Goal: Task Accomplishment & Management: Manage account settings

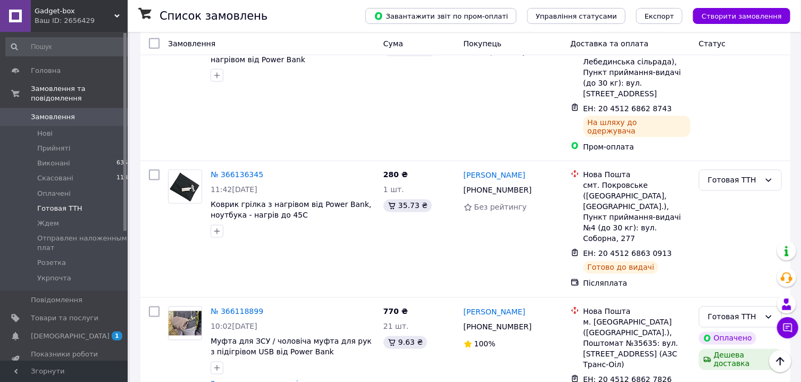
scroll to position [870, 0]
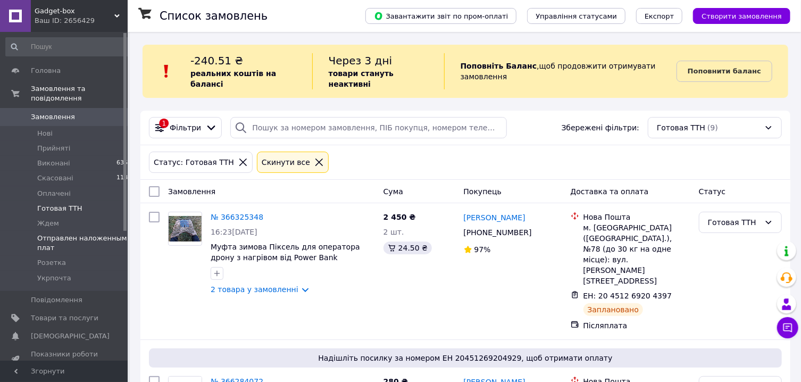
click at [51, 240] on span "Отправлен наложенным плат" at bounding box center [82, 242] width 90 height 19
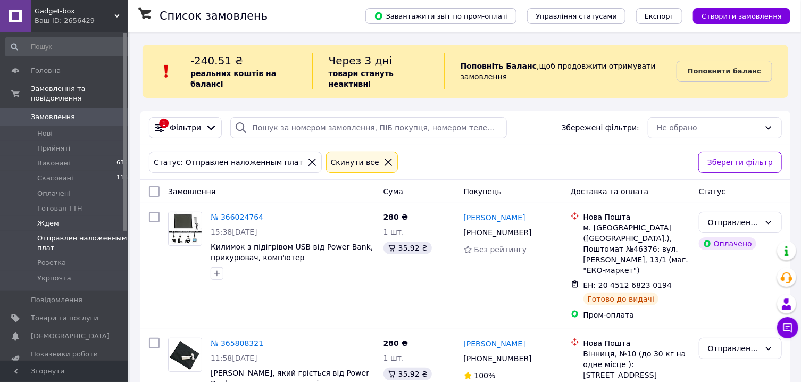
click at [75, 222] on li "Ждем 4" at bounding box center [69, 223] width 138 height 15
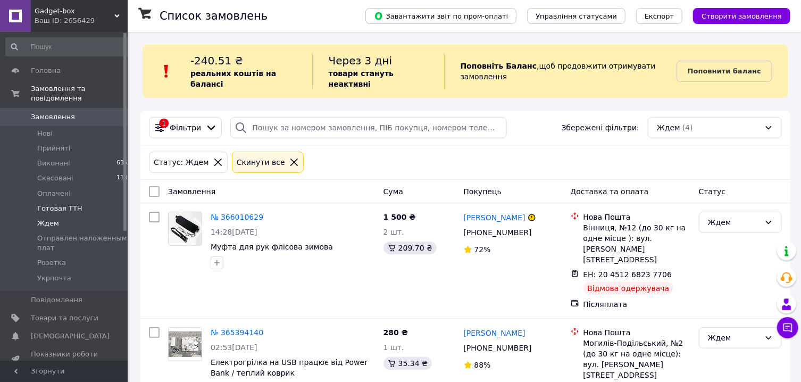
click at [76, 208] on span "Готовая ТТН" at bounding box center [59, 209] width 45 height 10
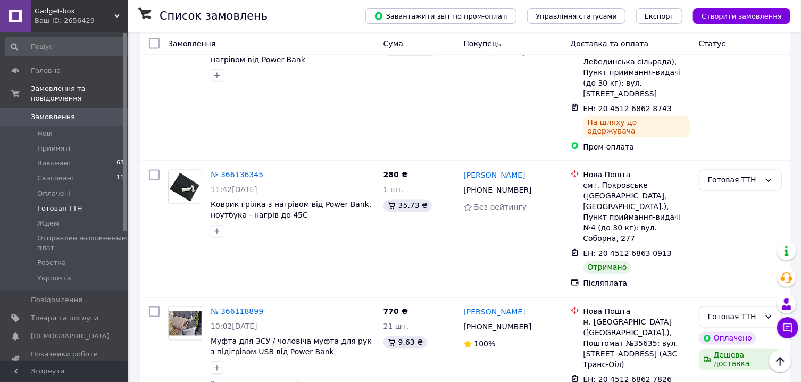
scroll to position [808, 0]
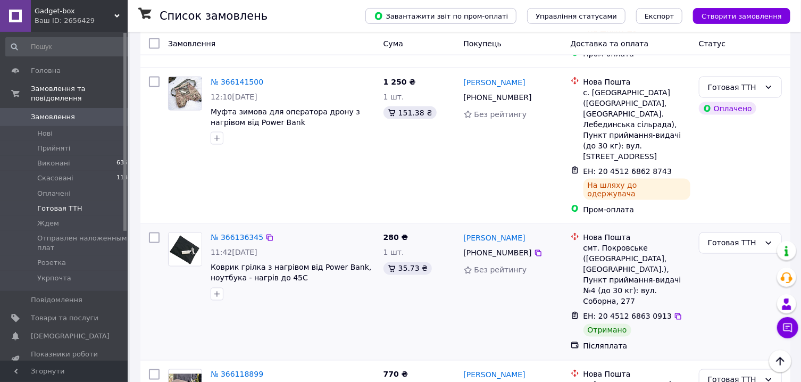
click at [153, 232] on input "checkbox" at bounding box center [154, 237] width 11 height 11
checkbox input "true"
click at [741, 237] on div "Готовая ТТН" at bounding box center [734, 243] width 52 height 12
checkbox input "true"
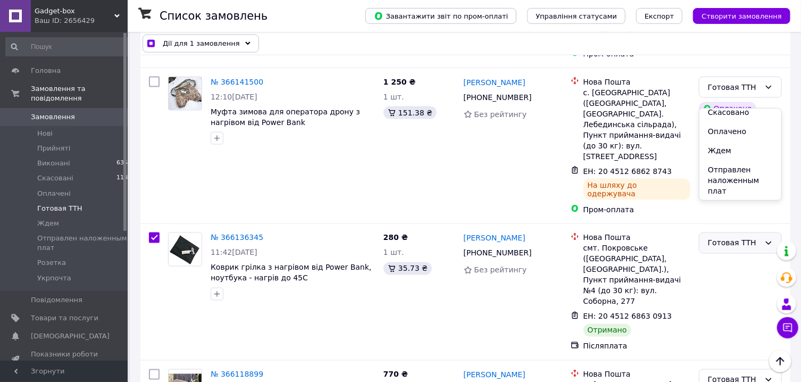
scroll to position [63, 0]
click at [744, 156] on li "Отправлен наложенным плат" at bounding box center [740, 161] width 82 height 40
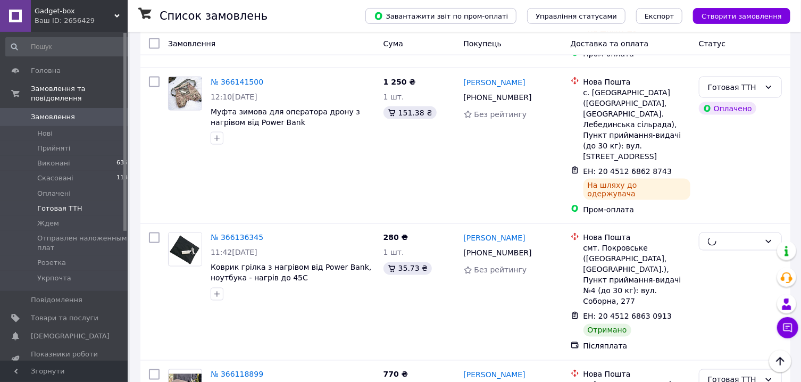
checkbox input "false"
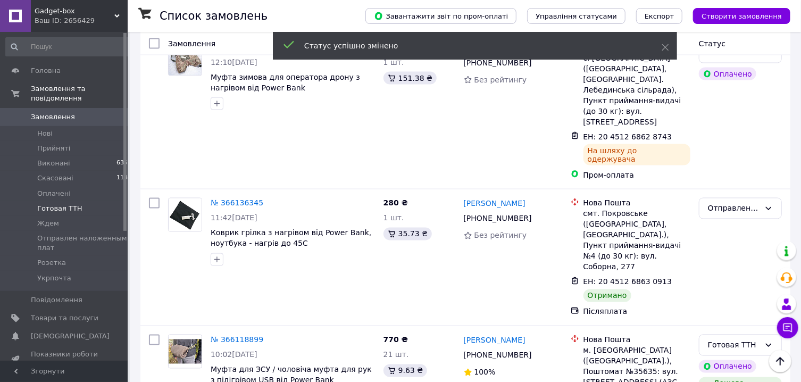
scroll to position [870, 0]
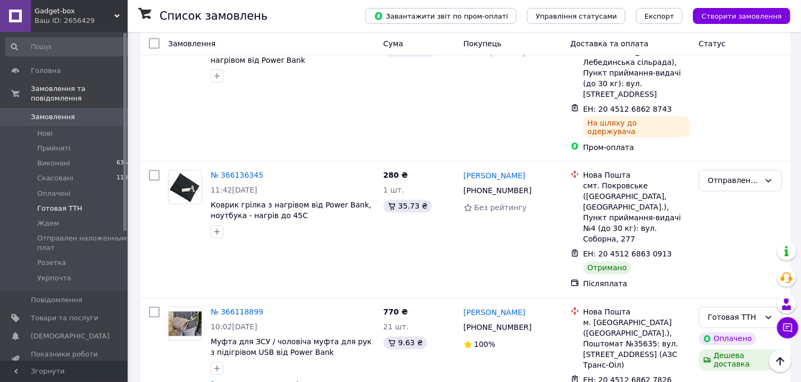
scroll to position [870, 0]
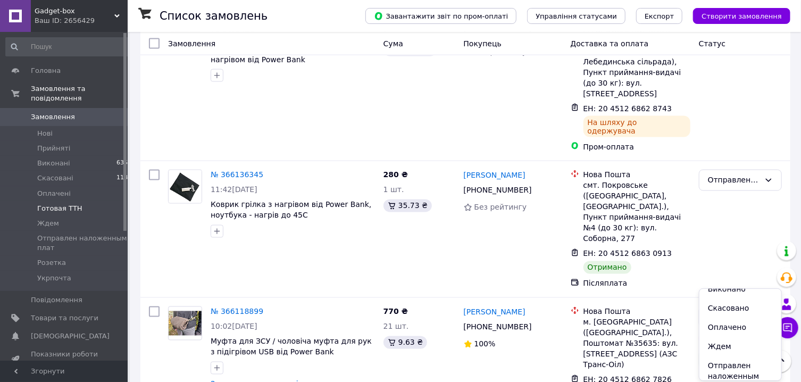
scroll to position [61, 0]
click at [739, 347] on li "Отправлен наложенным плат" at bounding box center [740, 343] width 82 height 40
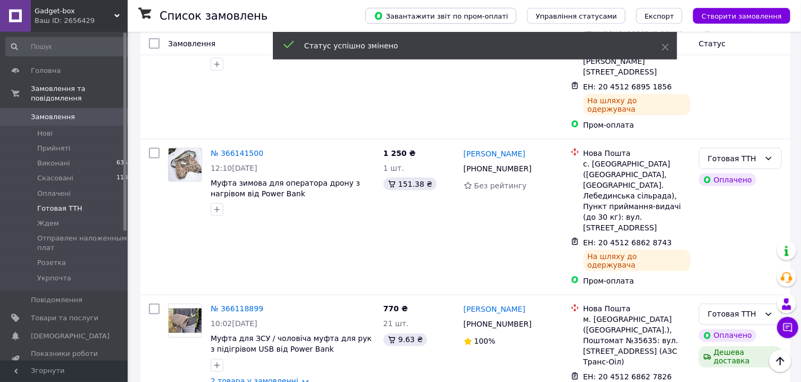
scroll to position [731, 0]
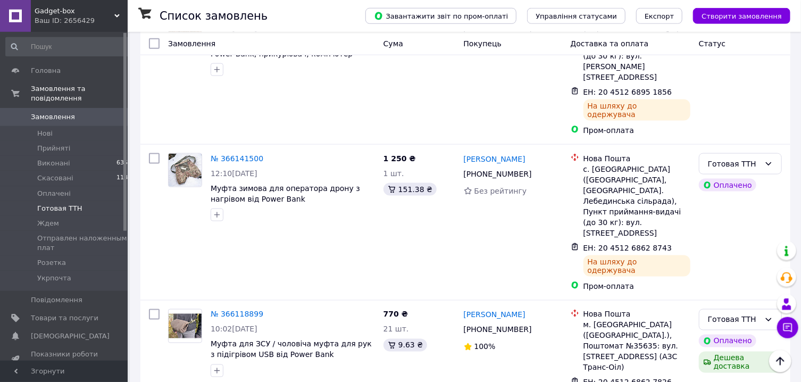
checkbox input "true"
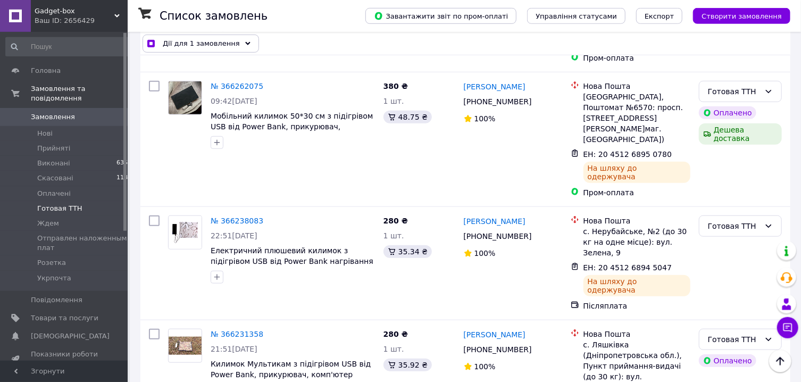
scroll to position [387, 0]
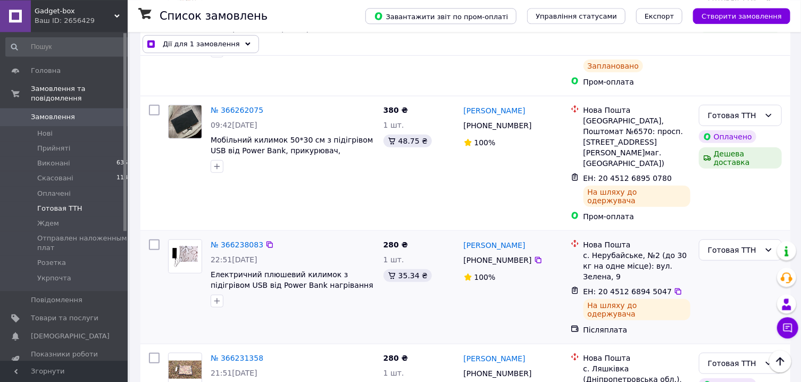
click at [151, 239] on input "checkbox" at bounding box center [154, 244] width 11 height 11
checkbox input "true"
click at [675, 288] on icon at bounding box center [678, 291] width 6 height 6
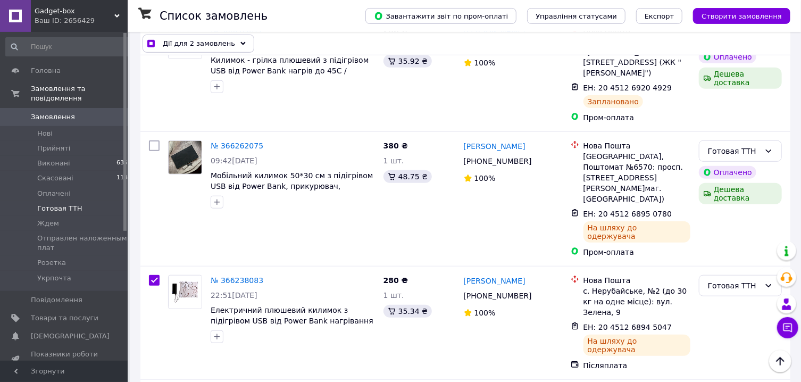
scroll to position [347, 0]
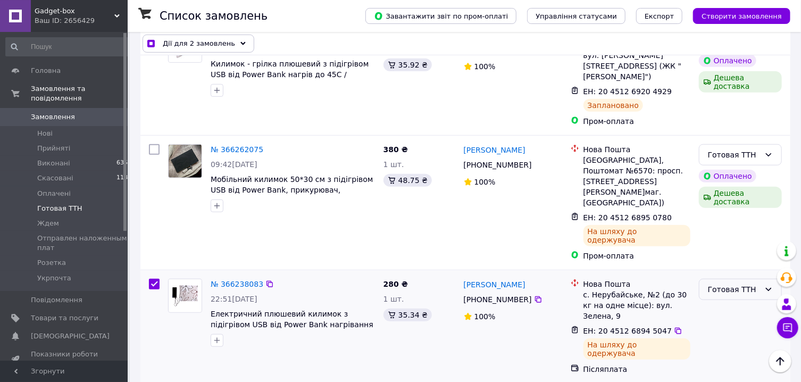
click at [760, 279] on div "Готовая ТТН" at bounding box center [740, 289] width 83 height 21
checkbox input "true"
click at [741, 285] on li "Отправлен наложенным плат" at bounding box center [740, 294] width 82 height 40
checkbox input "false"
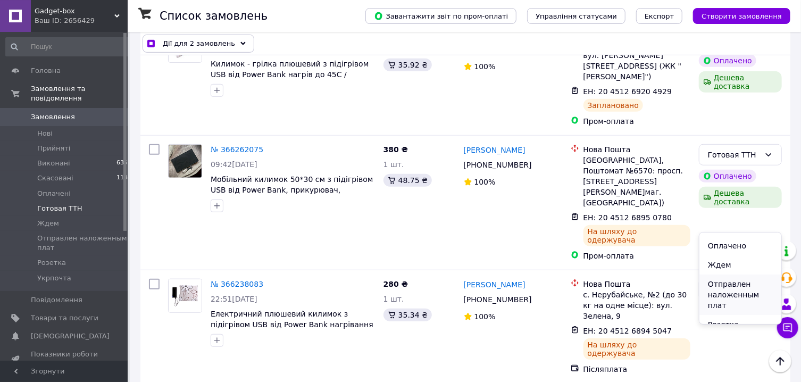
checkbox input "false"
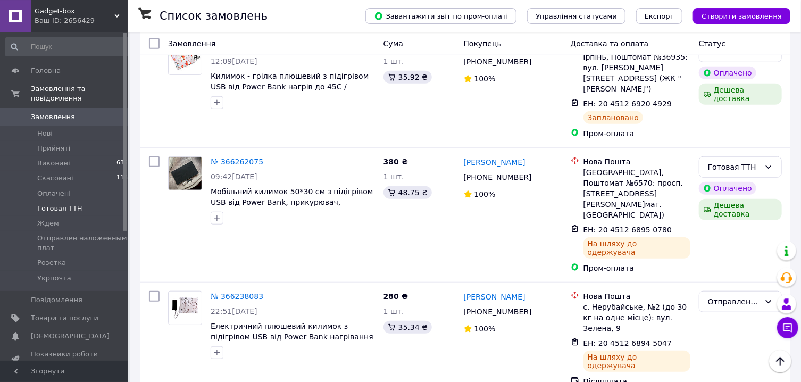
scroll to position [337, 0]
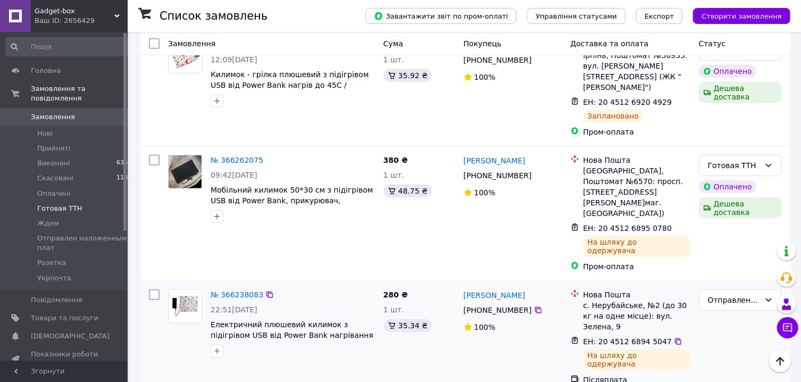
click at [151, 289] on input "checkbox" at bounding box center [154, 294] width 11 height 11
checkbox input "true"
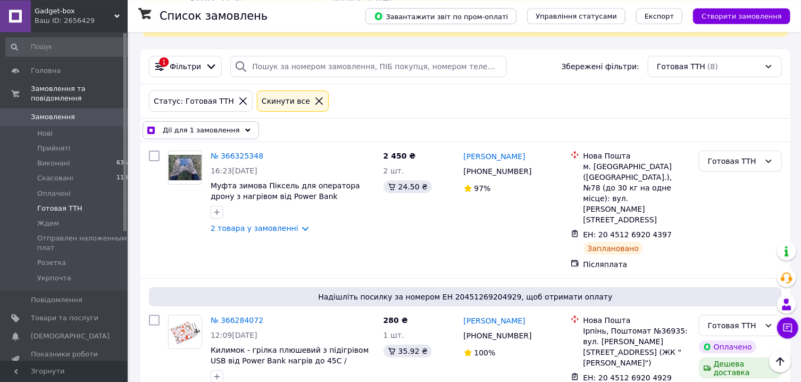
scroll to position [60, 0]
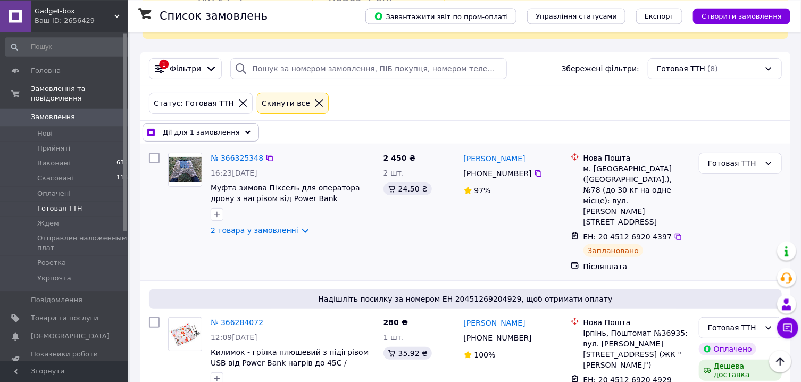
click at [153, 160] on input "checkbox" at bounding box center [154, 157] width 11 height 11
checkbox input "true"
click at [675, 233] on icon at bounding box center [678, 236] width 6 height 6
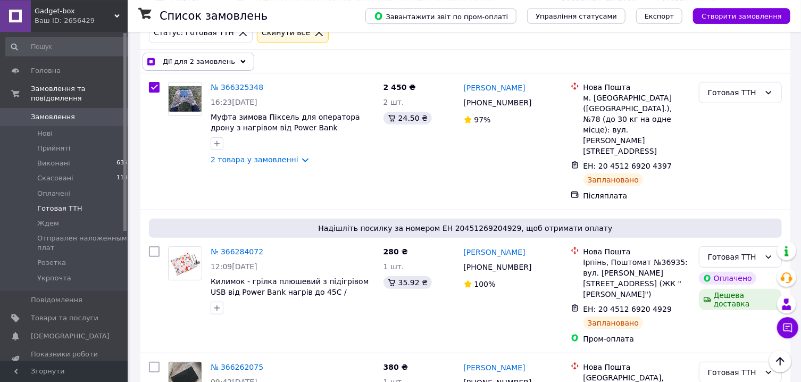
scroll to position [131, 0]
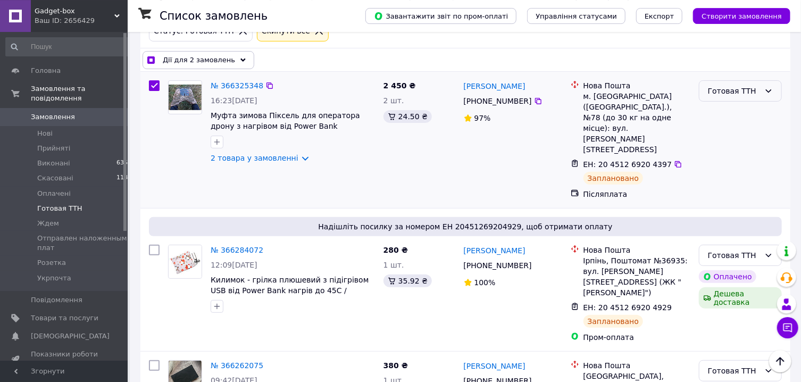
click at [754, 93] on div "Готовая ТТН" at bounding box center [734, 91] width 52 height 12
checkbox input "true"
click at [746, 172] on li "Отправлен наложенным плат" at bounding box center [740, 174] width 82 height 40
checkbox input "false"
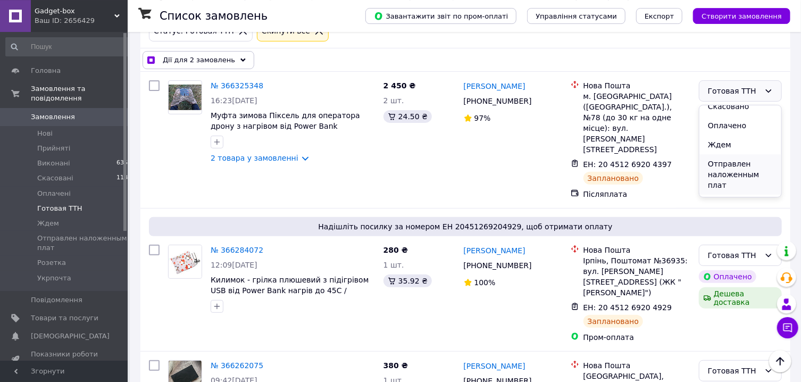
checkbox input "false"
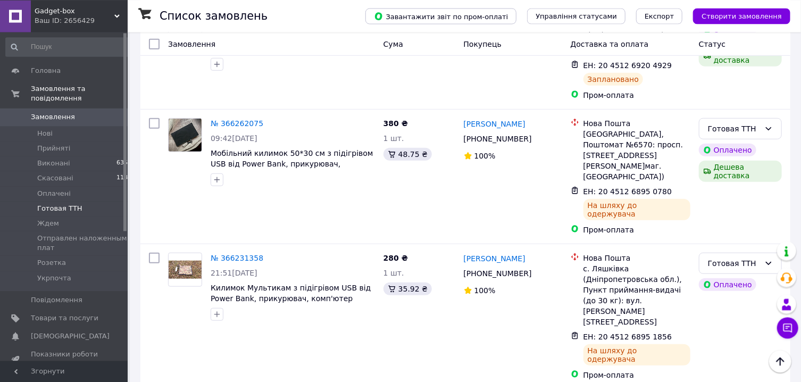
scroll to position [533, 0]
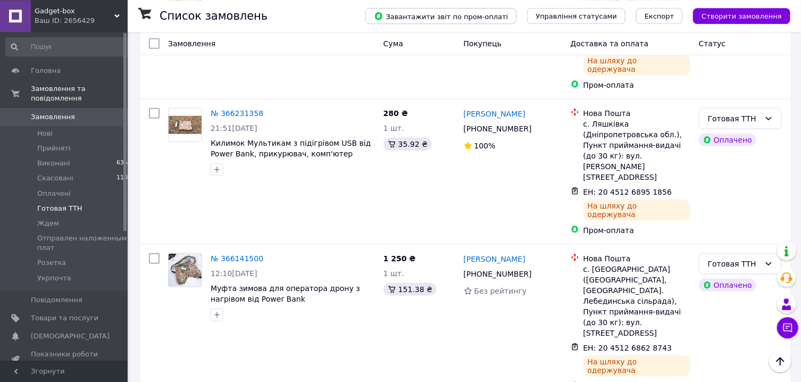
scroll to position [505, 0]
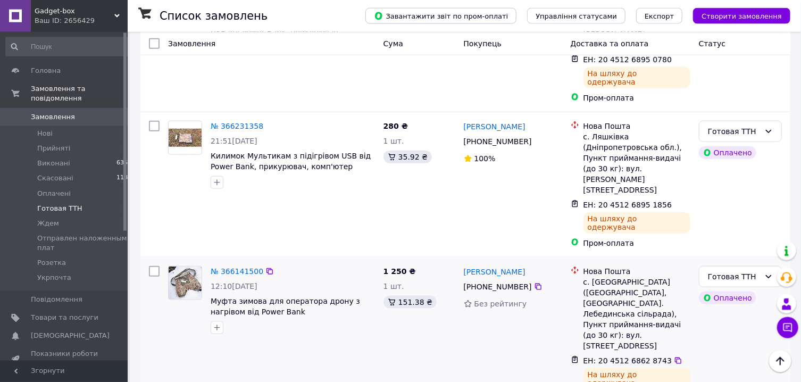
click at [154, 266] on input "checkbox" at bounding box center [154, 271] width 11 height 11
checkbox input "true"
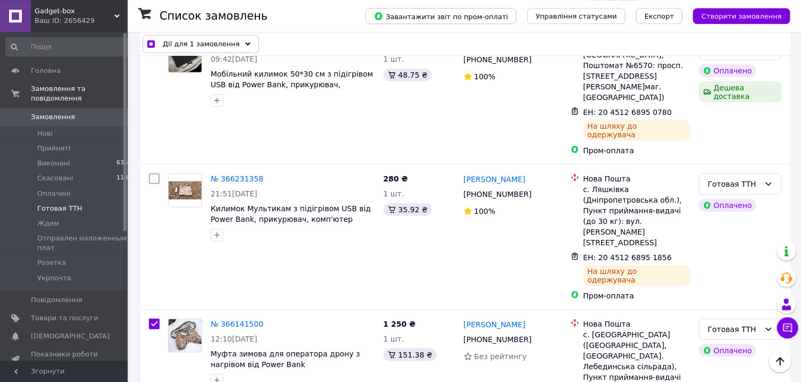
scroll to position [439, 0]
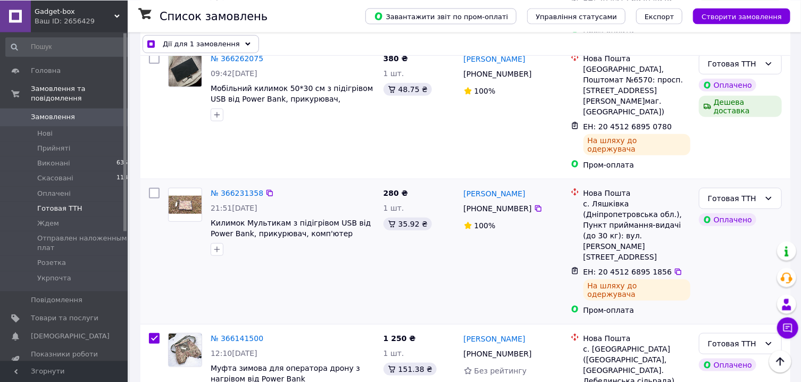
click at [154, 187] on input "checkbox" at bounding box center [154, 192] width 11 height 11
checkbox input "true"
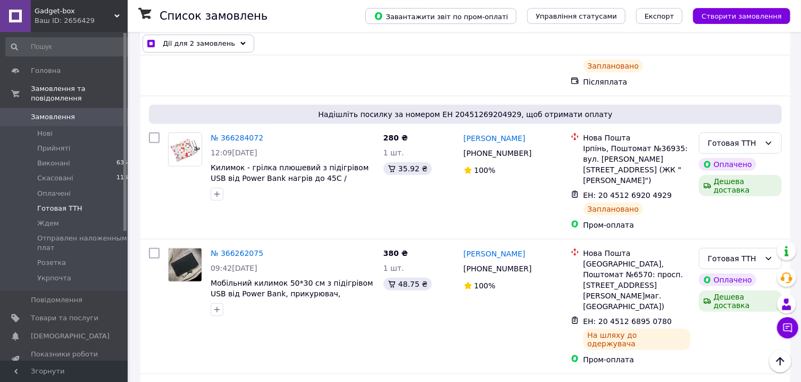
scroll to position [241, 0]
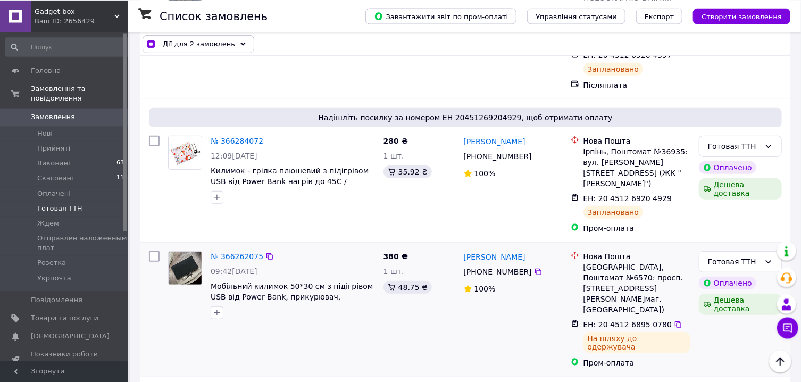
click at [155, 250] on input "checkbox" at bounding box center [154, 255] width 11 height 11
checkbox input "true"
click at [239, 251] on link "№ 366262075" at bounding box center [237, 255] width 53 height 9
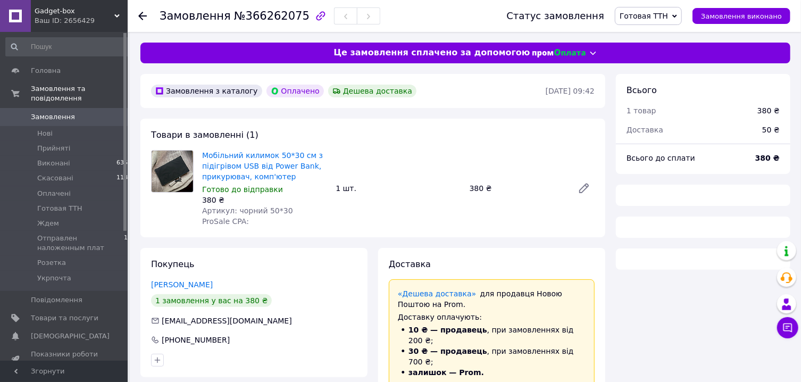
click at [355, 27] on div "Замовлення №366262075" at bounding box center [321, 16] width 325 height 32
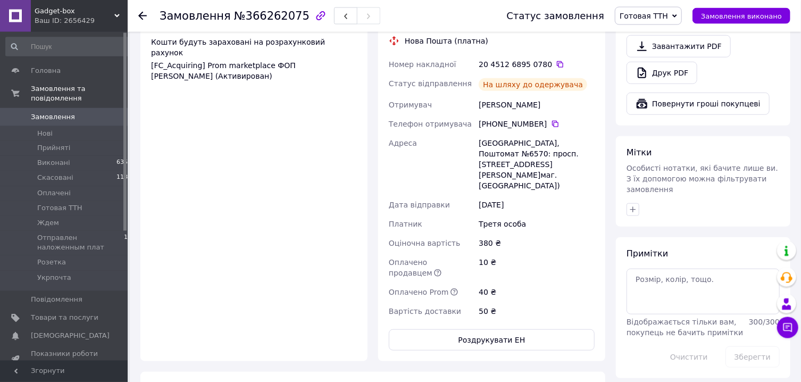
scroll to position [474, 0]
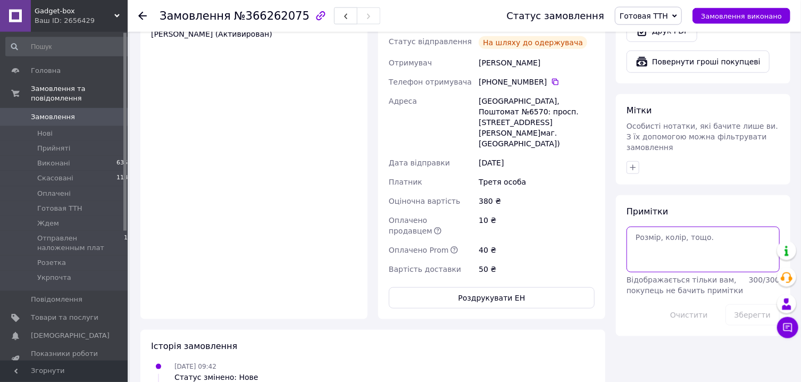
click at [696, 234] on textarea at bounding box center [702, 249] width 153 height 46
paste textarea "https://check.checkbox.ua/351d21e8-82eb-430f-87fa-c23db575b9f2"
type textarea "https://check.checkbox.ua/351d21e8-82eb-430f-87fa-c23db575b9f2"
click at [742, 318] on div "Зберегти" at bounding box center [752, 315] width 63 height 30
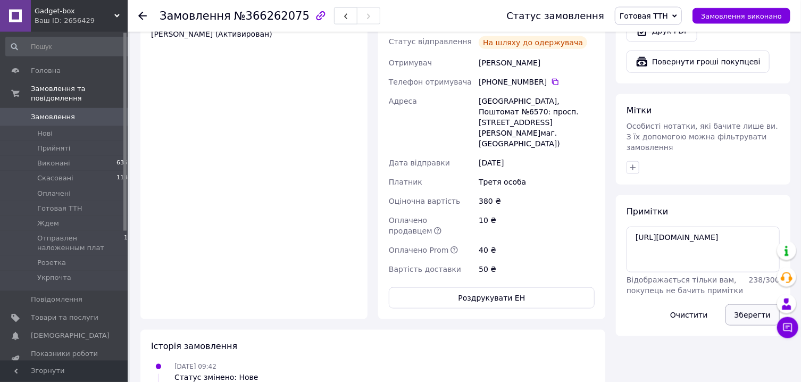
click at [742, 309] on button "Зберегти" at bounding box center [752, 314] width 54 height 21
click at [668, 19] on span "Готовая ТТН" at bounding box center [643, 16] width 48 height 9
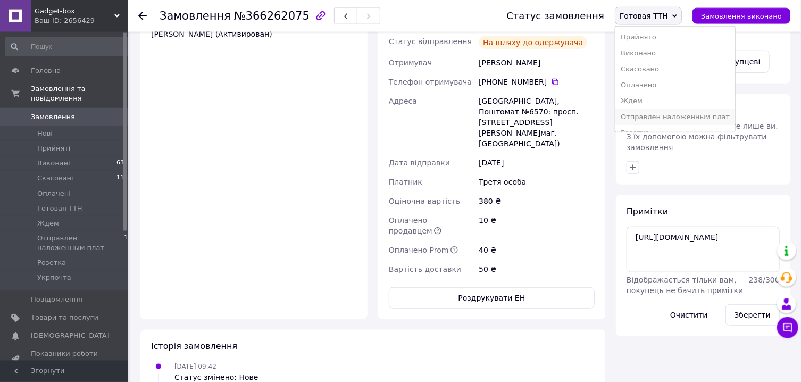
click at [686, 117] on li "Отправлен наложенным плат" at bounding box center [675, 117] width 120 height 16
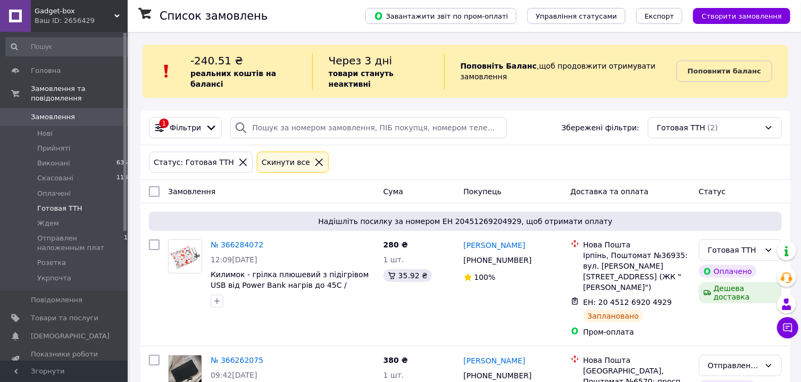
scroll to position [70, 0]
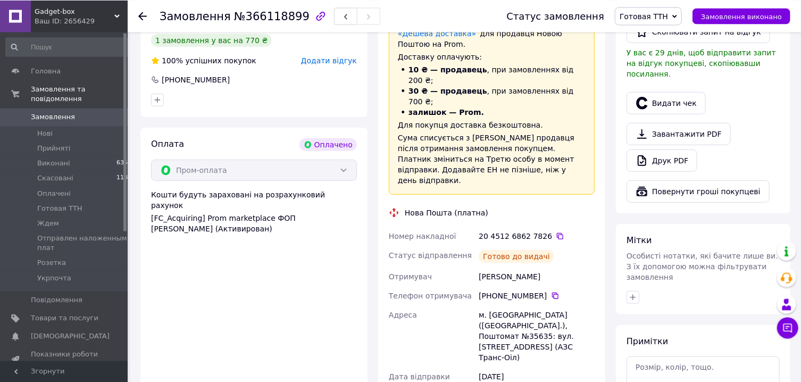
scroll to position [507, 0]
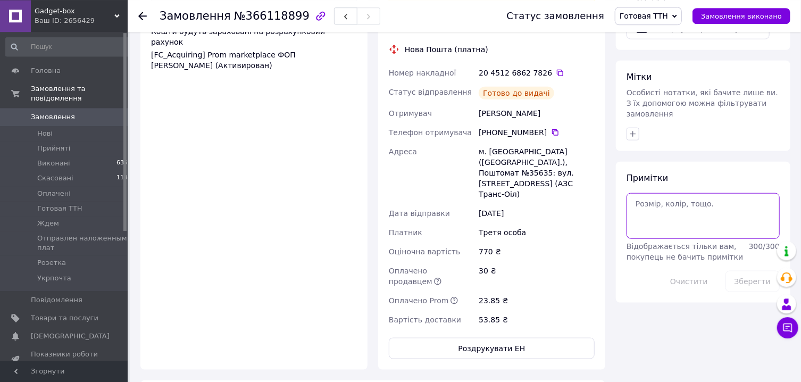
click at [691, 203] on textarea at bounding box center [702, 216] width 153 height 46
paste textarea "https://check.checkbox.ua/564003f9-3668-42d1-ab42-003b64c1415a"
type textarea "https://check.checkbox.ua/564003f9-3668-42d1-ab42-003b64c1415a"
click at [745, 271] on button "Зберегти" at bounding box center [752, 281] width 54 height 21
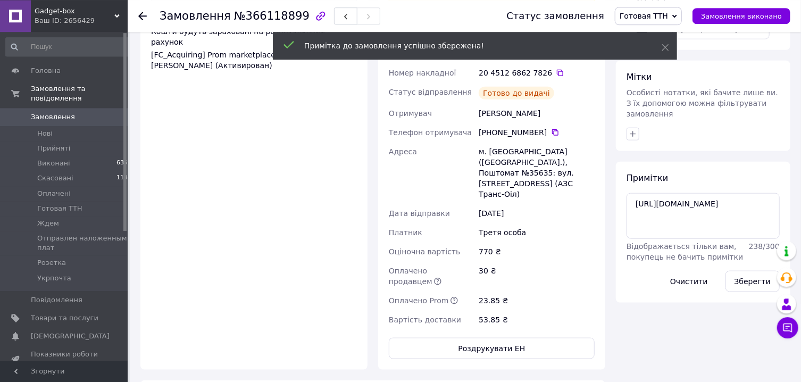
click at [668, 17] on span "Готовая ТТН" at bounding box center [643, 16] width 48 height 9
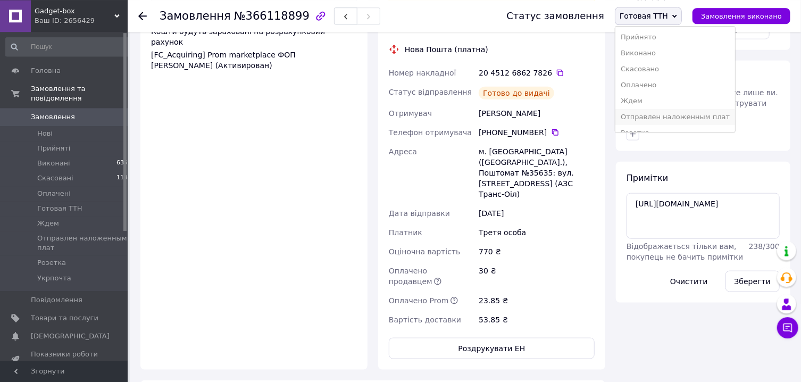
click at [700, 118] on li "Отправлен наложенным плат" at bounding box center [675, 117] width 120 height 16
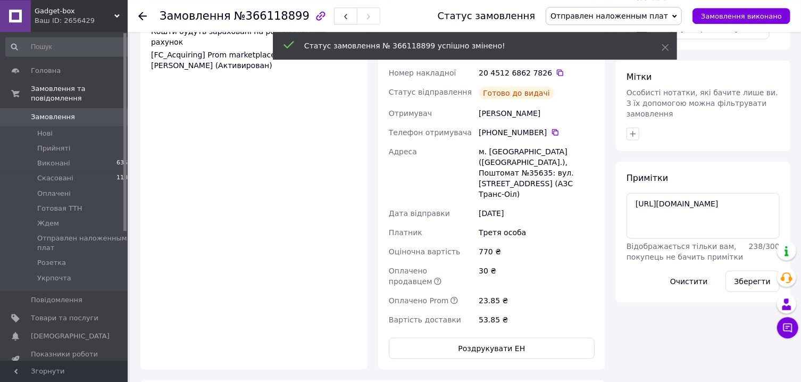
scroll to position [26, 0]
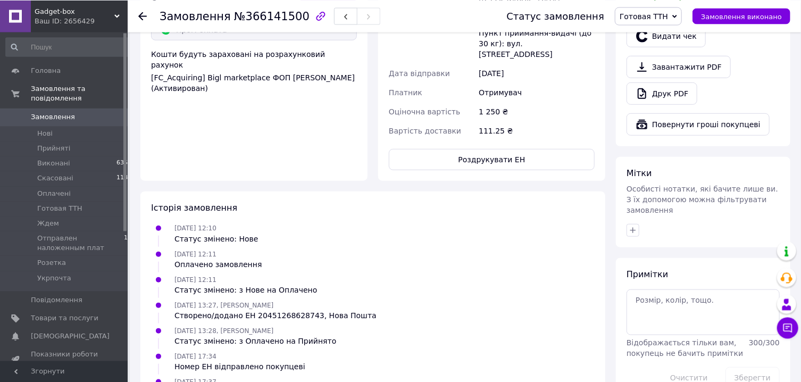
scroll to position [413, 0]
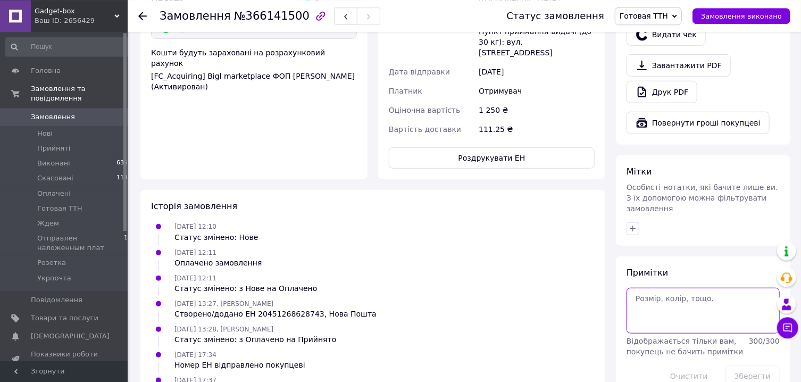
click at [718, 303] on textarea at bounding box center [702, 310] width 153 height 46
paste textarea "[URL][DOMAIN_NAME]"
type textarea "[URL][DOMAIN_NAME]"
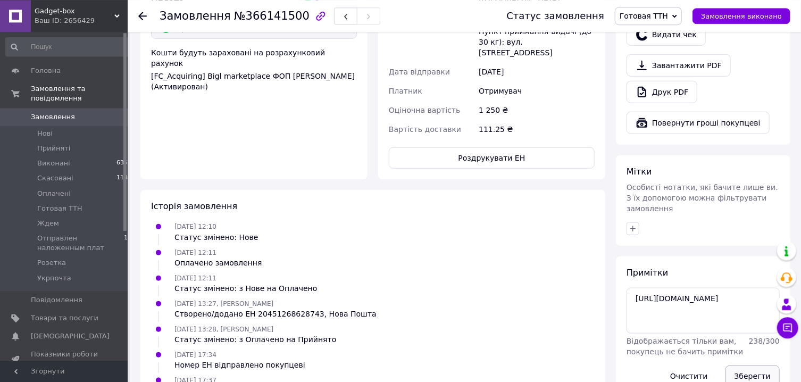
click at [758, 365] on button "Зберегти" at bounding box center [752, 375] width 54 height 21
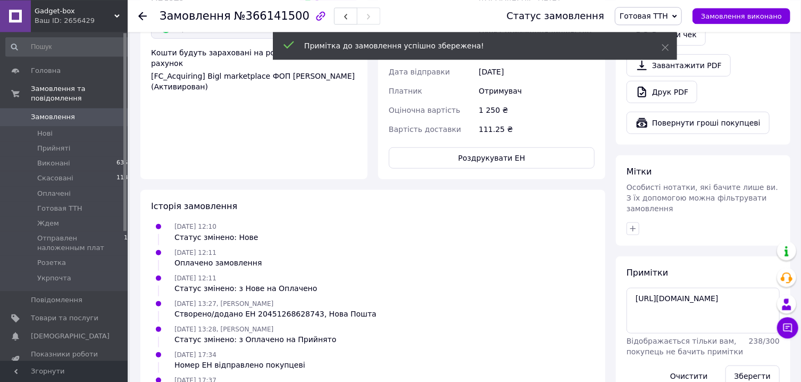
click at [675, 15] on span "Готовая ТТН" at bounding box center [648, 16] width 67 height 18
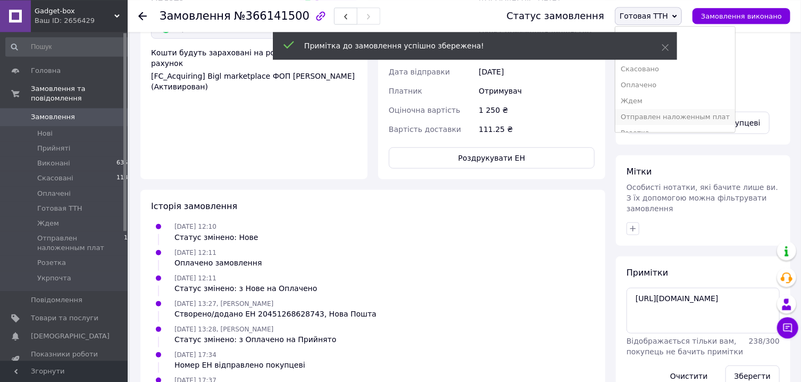
click at [680, 114] on li "Отправлен наложенным плат" at bounding box center [675, 117] width 120 height 16
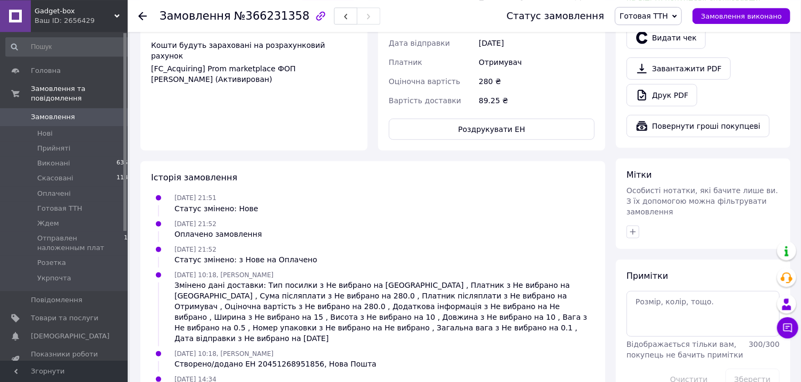
scroll to position [415, 0]
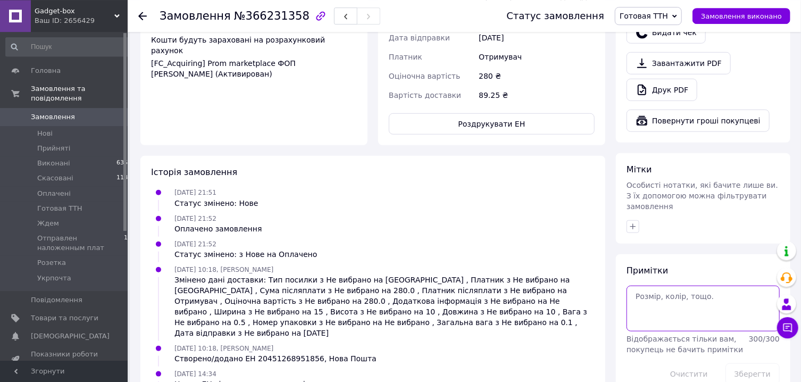
click at [709, 300] on textarea at bounding box center [702, 308] width 153 height 46
paste textarea "[URL][DOMAIN_NAME]"
type textarea "[URL][DOMAIN_NAME]"
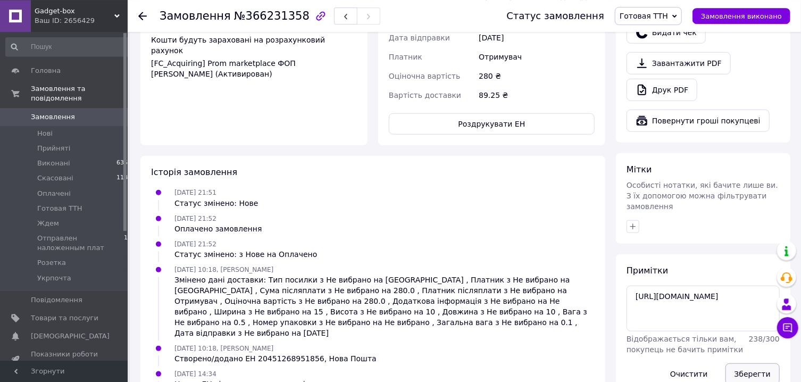
click at [755, 365] on button "Зберегти" at bounding box center [752, 373] width 54 height 21
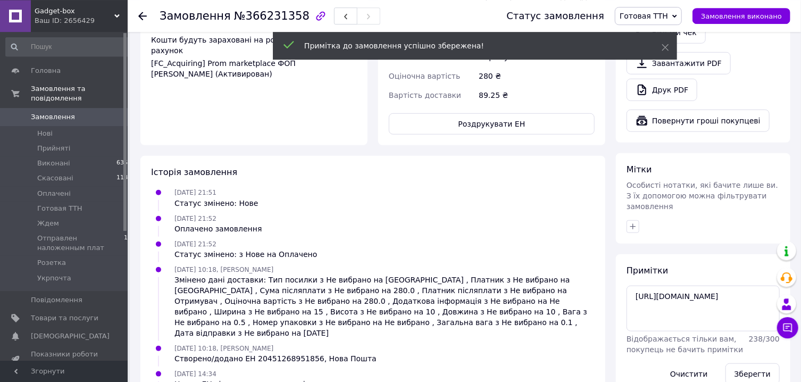
click at [668, 15] on span "Готовая ТТН" at bounding box center [643, 16] width 48 height 9
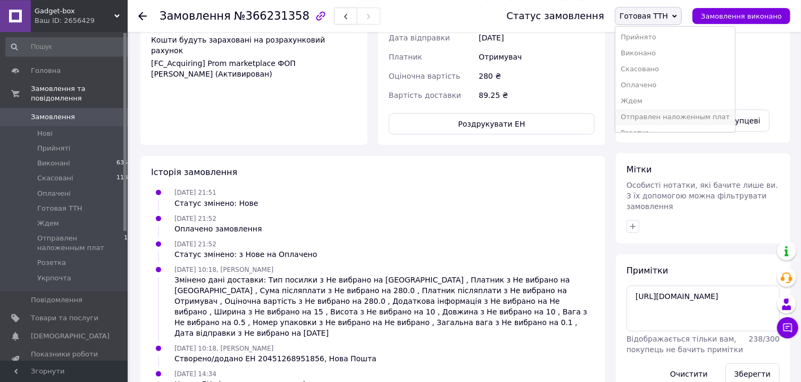
click at [676, 114] on li "Отправлен наложенным плат" at bounding box center [675, 117] width 120 height 16
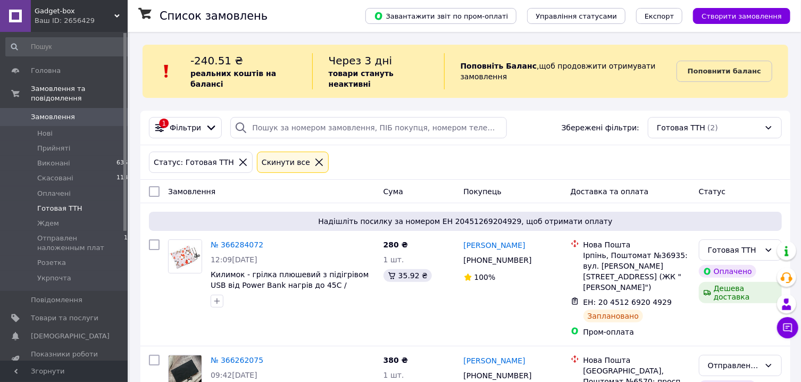
scroll to position [70, 0]
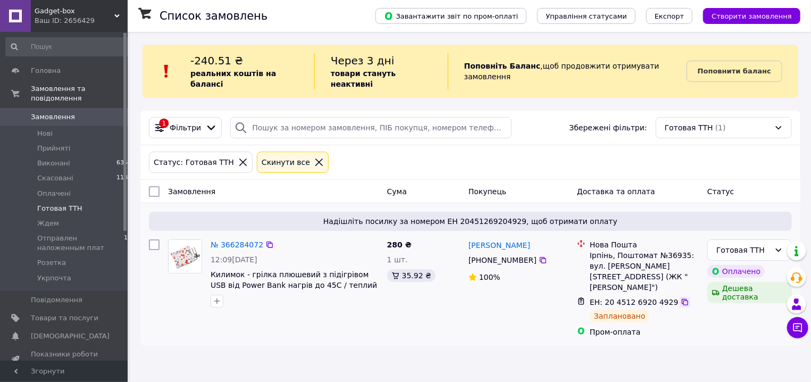
click at [680, 298] on icon at bounding box center [684, 302] width 9 height 9
click at [100, 247] on span "Отправлен наложенным плат" at bounding box center [80, 242] width 87 height 19
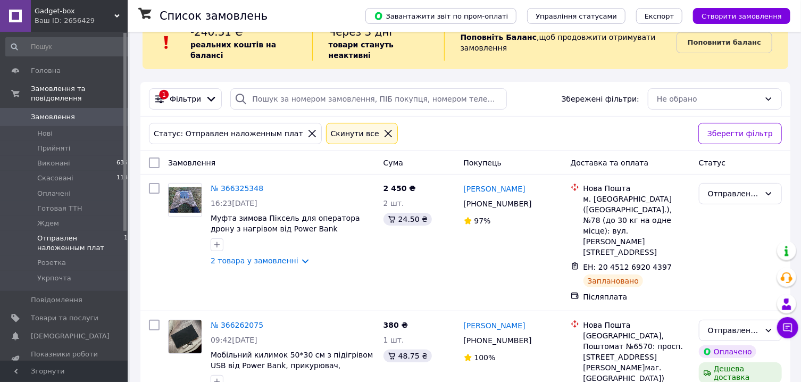
scroll to position [39, 0]
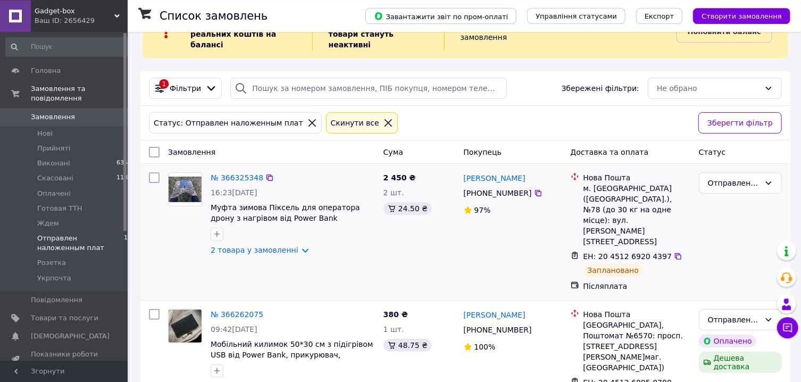
click at [152, 179] on input "checkbox" at bounding box center [154, 177] width 11 height 11
checkbox input "true"
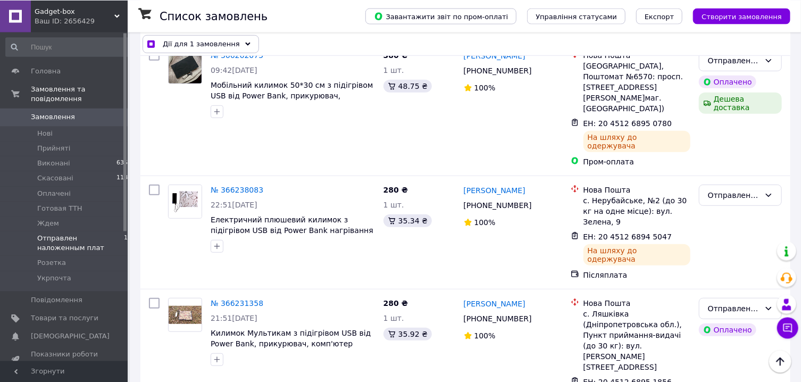
scroll to position [301, 0]
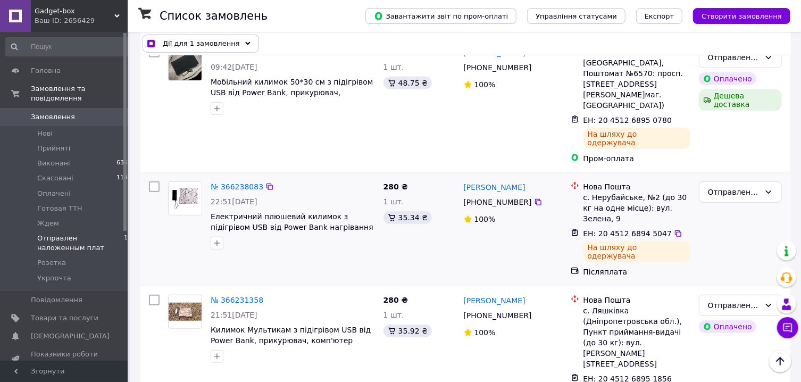
click at [153, 181] on input "checkbox" at bounding box center [154, 186] width 11 height 11
checkbox input "true"
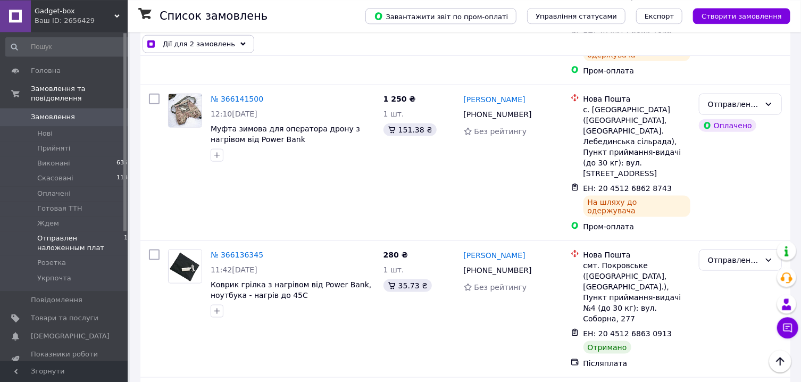
scroll to position [645, 0]
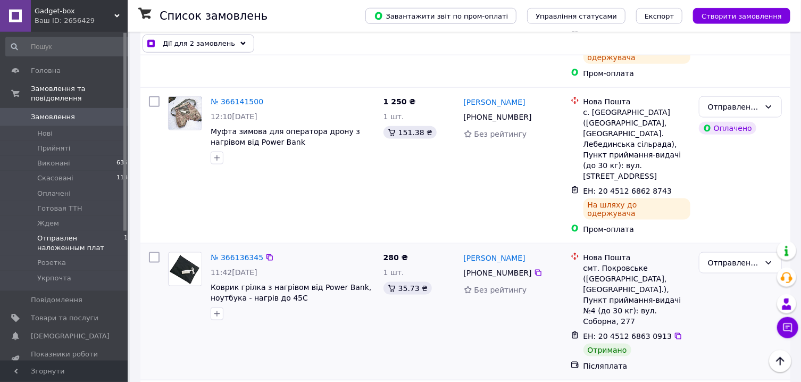
click at [152, 252] on input "checkbox" at bounding box center [154, 257] width 11 height 11
checkbox input "true"
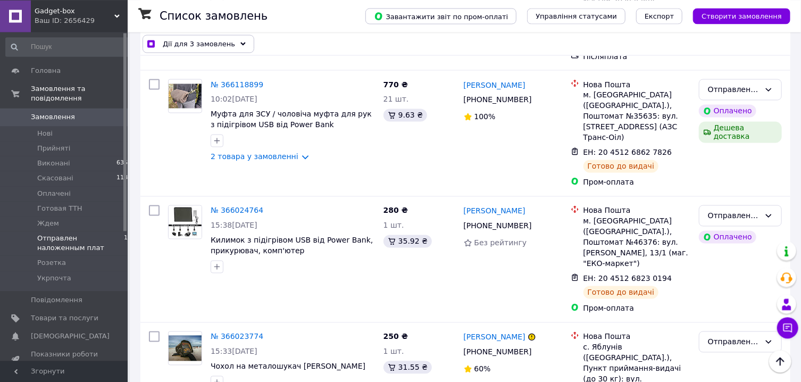
scroll to position [963, 0]
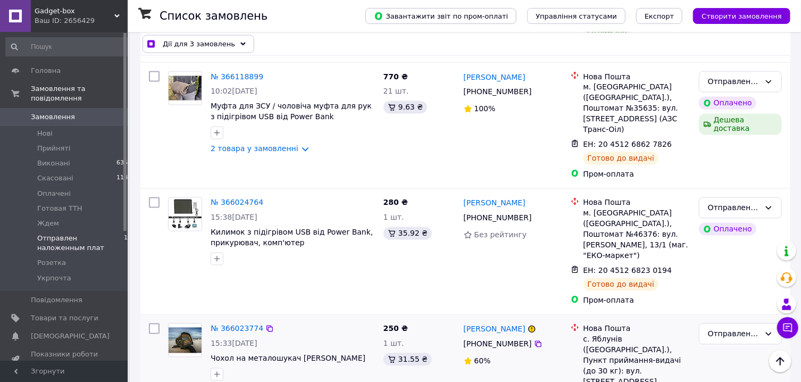
click at [153, 323] on input "checkbox" at bounding box center [154, 328] width 11 height 11
checkbox input "true"
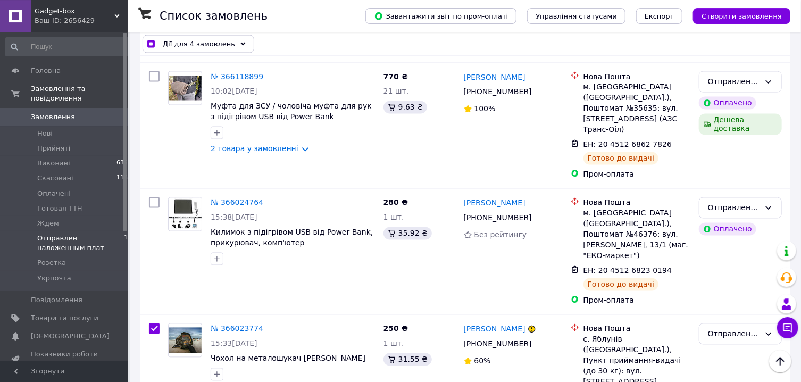
checkbox input "true"
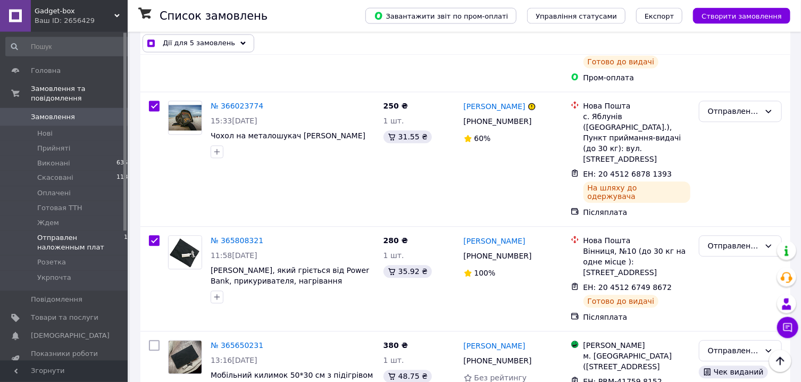
scroll to position [0, 0]
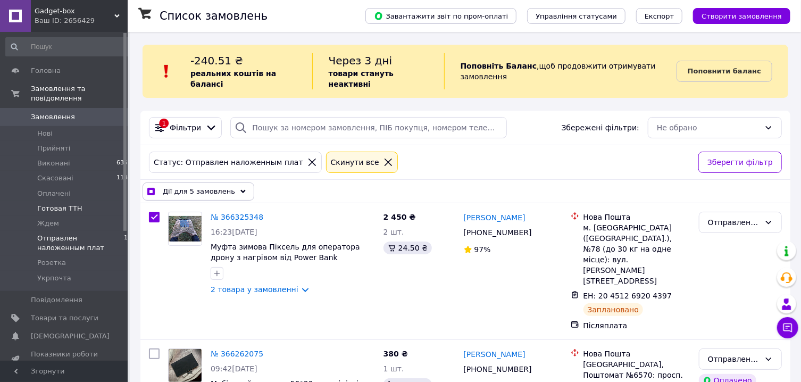
click at [70, 207] on span "Готовая ТТН" at bounding box center [59, 209] width 45 height 10
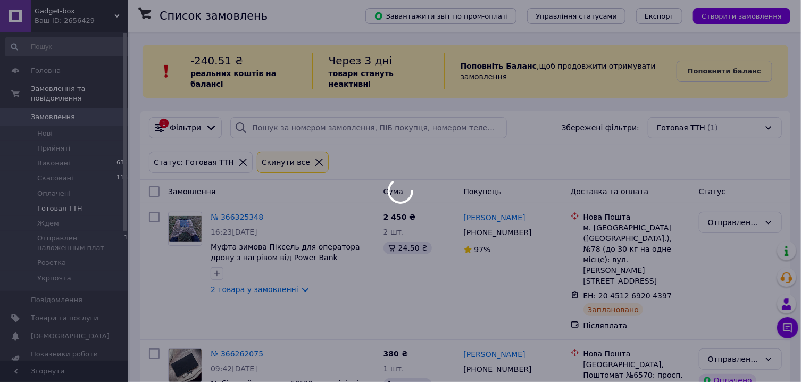
checkbox input "false"
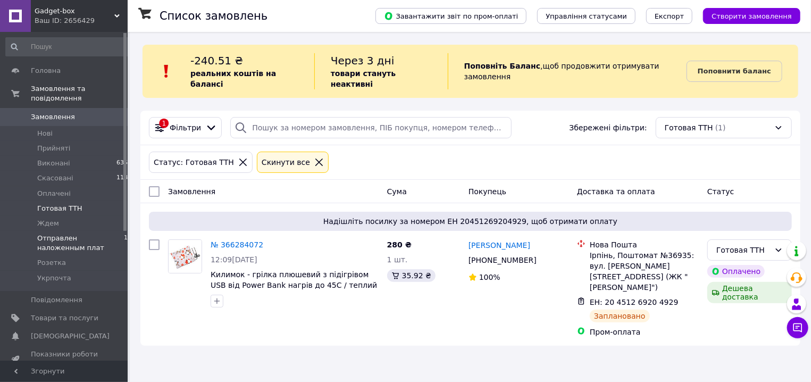
click at [80, 241] on span "Отправлен наложенным плат" at bounding box center [80, 242] width 87 height 19
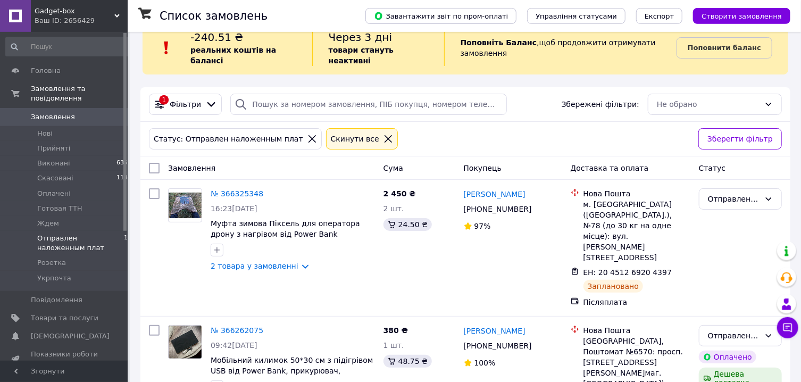
scroll to position [16, 0]
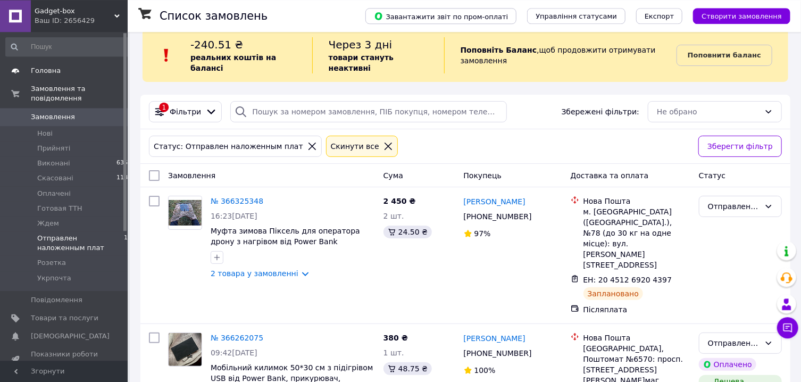
click at [54, 71] on span "Головна" at bounding box center [46, 71] width 30 height 10
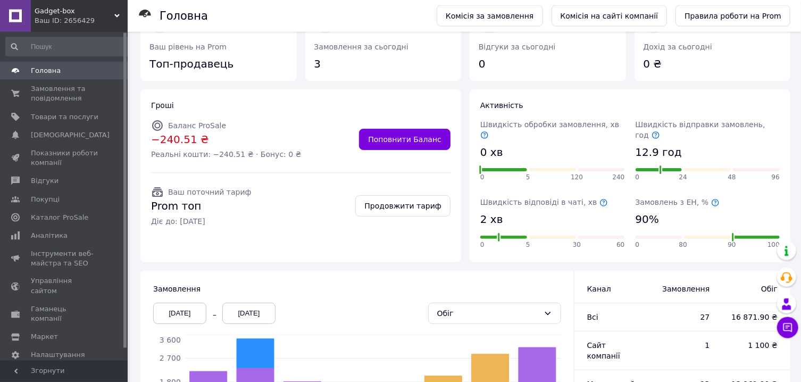
scroll to position [39, 0]
click at [659, 132] on icon at bounding box center [655, 135] width 7 height 7
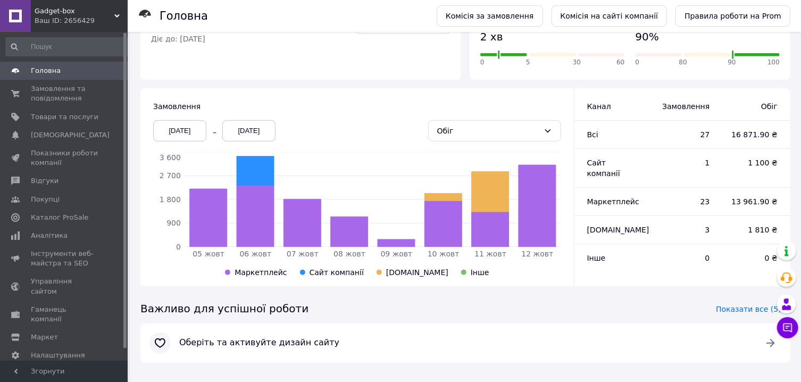
scroll to position [0, 0]
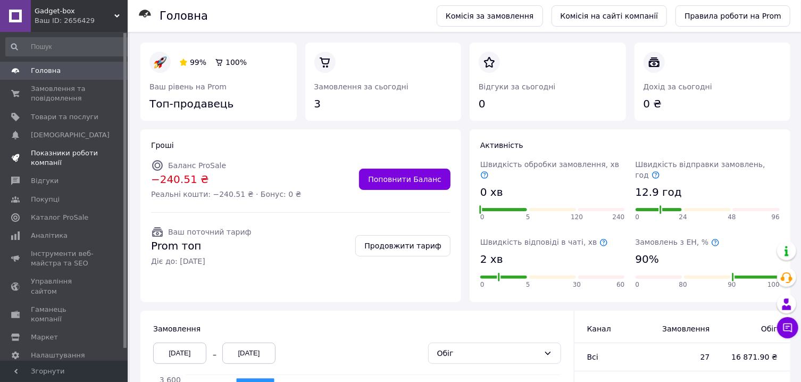
click at [82, 159] on span "Показники роботи компанії" at bounding box center [65, 157] width 68 height 19
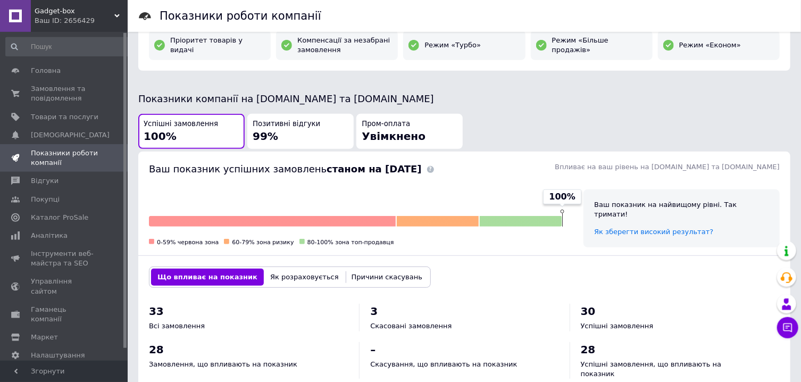
scroll to position [205, 0]
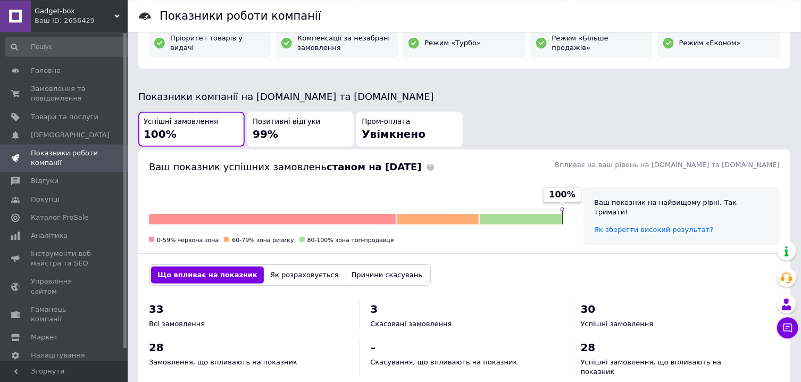
click at [310, 125] on span "Позитивні відгуки" at bounding box center [287, 122] width 68 height 10
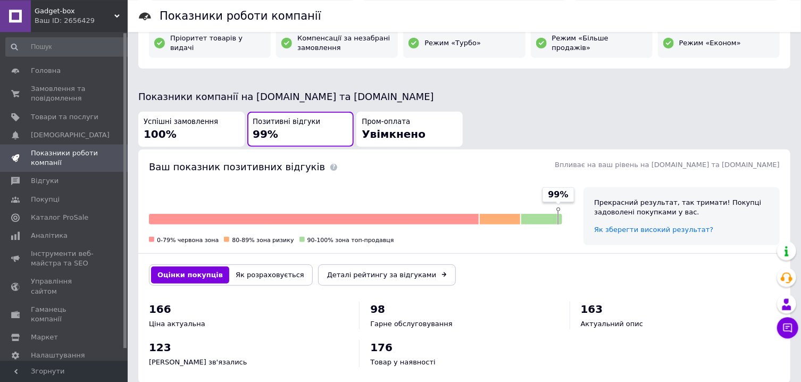
click at [382, 129] on span "Увімкнено" at bounding box center [394, 134] width 64 height 13
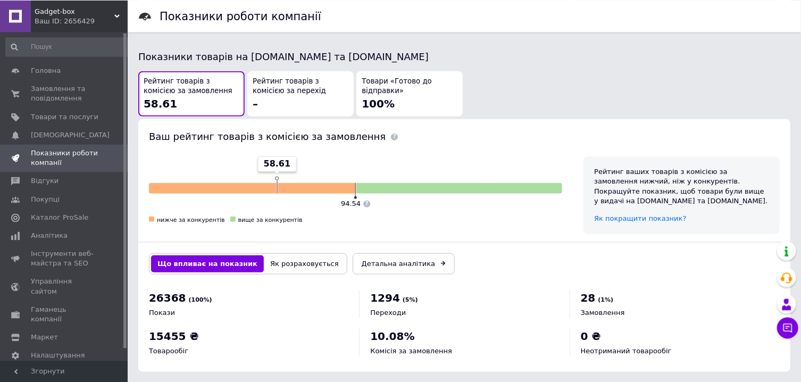
scroll to position [452, 0]
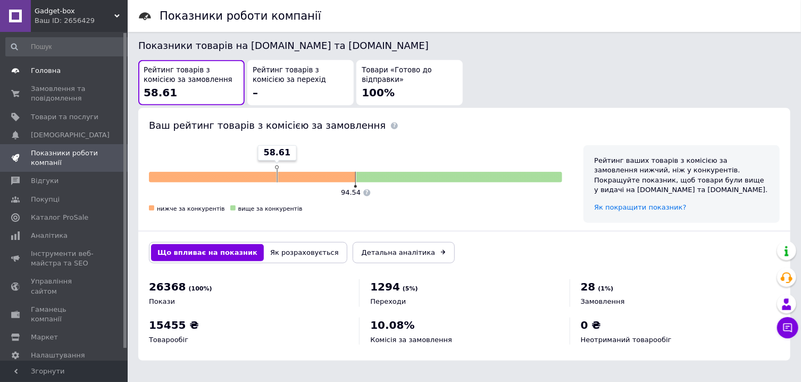
click at [61, 70] on span "Головна" at bounding box center [65, 71] width 68 height 10
